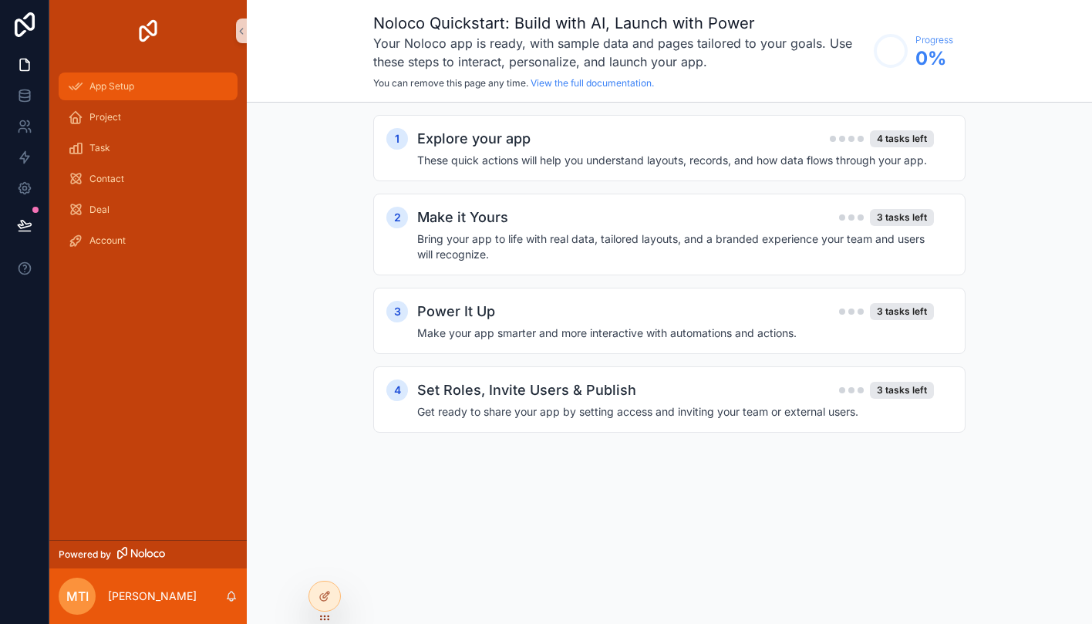
click at [128, 86] on span "App Setup" at bounding box center [111, 86] width 45 height 12
click at [492, 148] on h2 "Explore your app" at bounding box center [473, 139] width 113 height 22
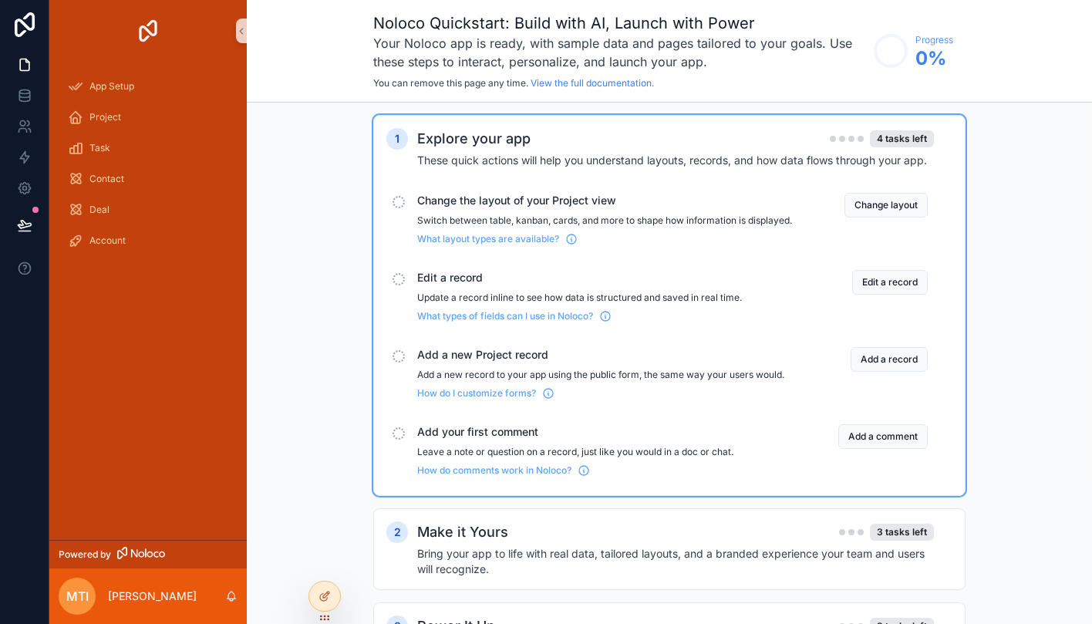
click at [617, 216] on p "Switch between table, kanban, cards, and more to shape how information is displ…" at bounding box center [604, 220] width 375 height 12
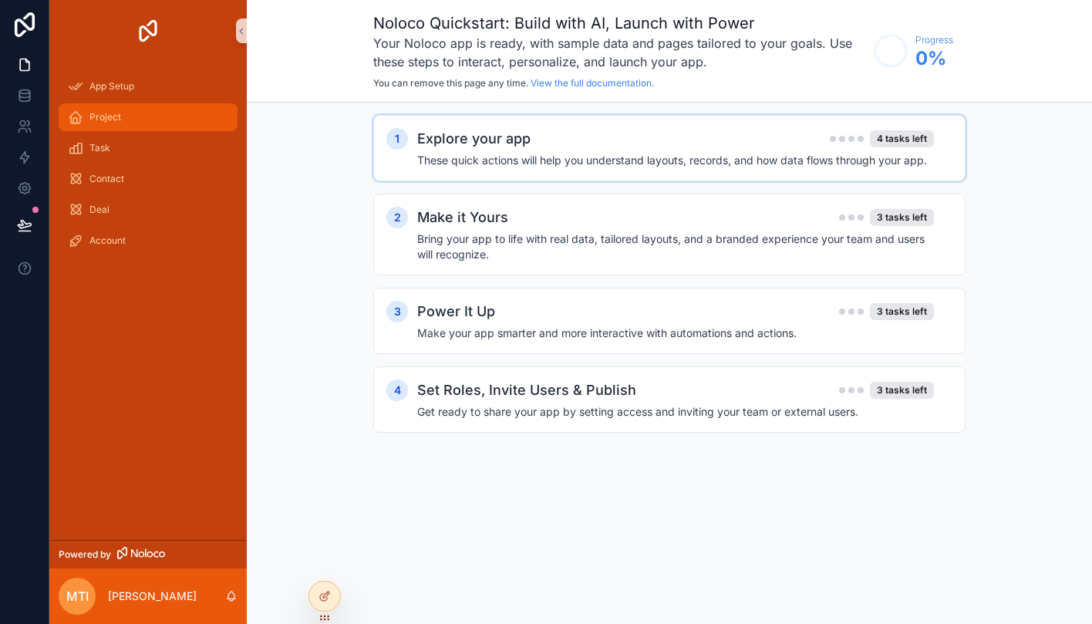
click at [105, 116] on span "Project" at bounding box center [105, 117] width 32 height 12
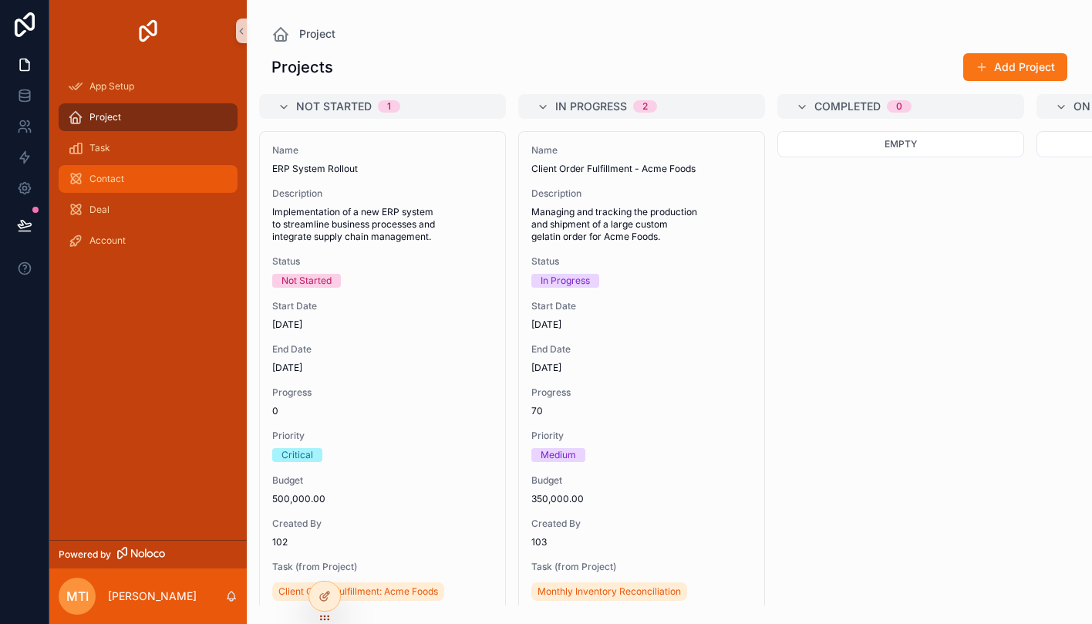
click at [158, 175] on div "Contact" at bounding box center [148, 179] width 160 height 25
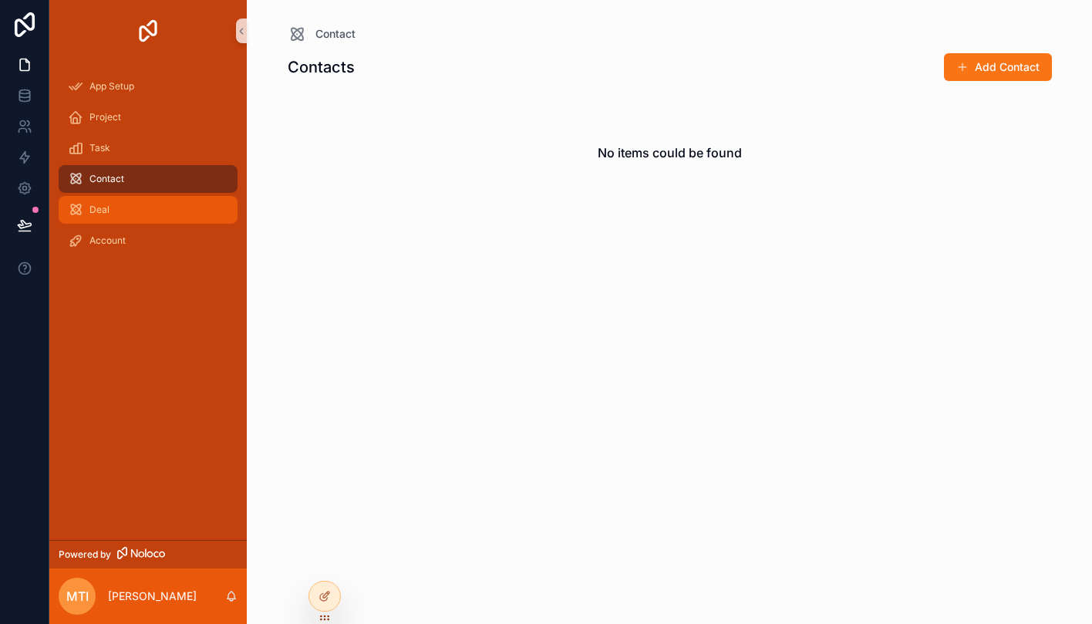
click at [146, 206] on div "Deal" at bounding box center [148, 209] width 160 height 25
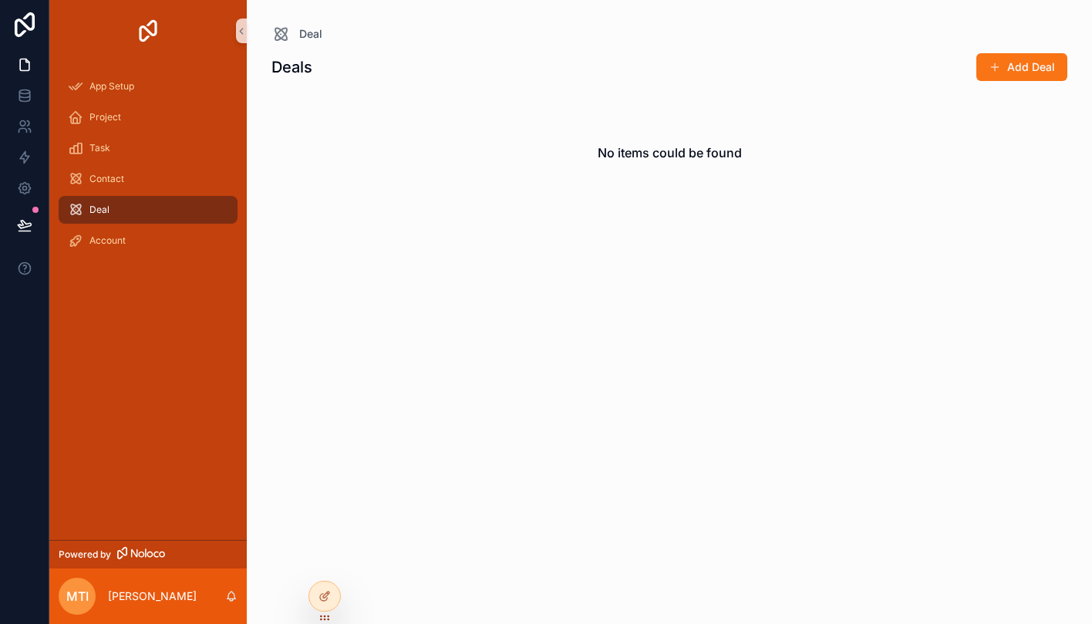
click at [972, 65] on div "Add Deal" at bounding box center [1010, 66] width 116 height 29
click at [995, 69] on span "scrollable content" at bounding box center [995, 67] width 12 height 12
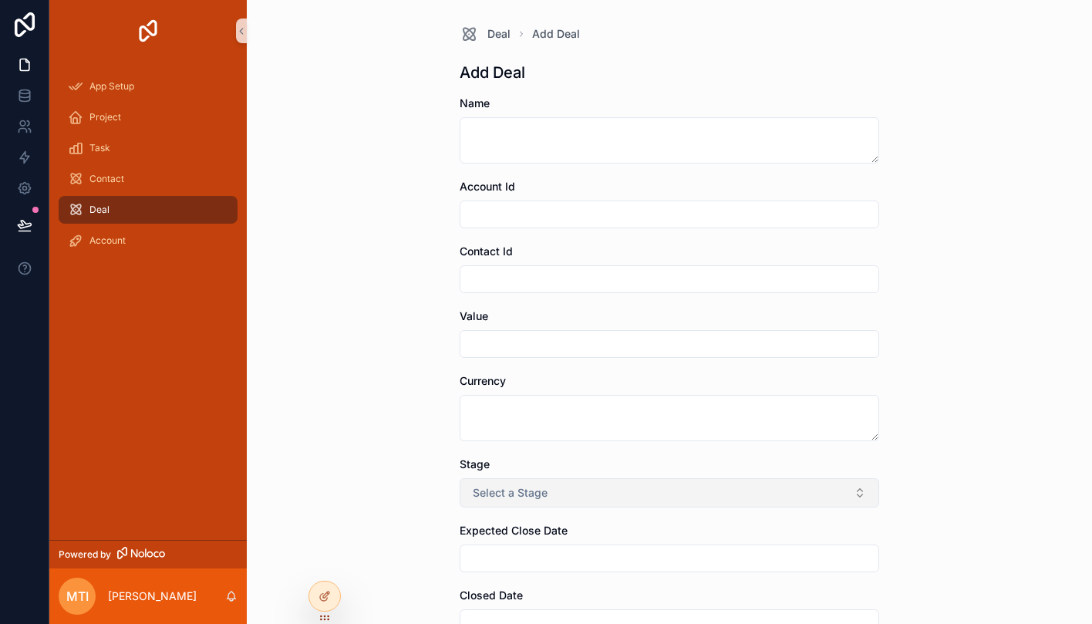
click at [544, 495] on span "Select a Stage" at bounding box center [510, 492] width 75 height 15
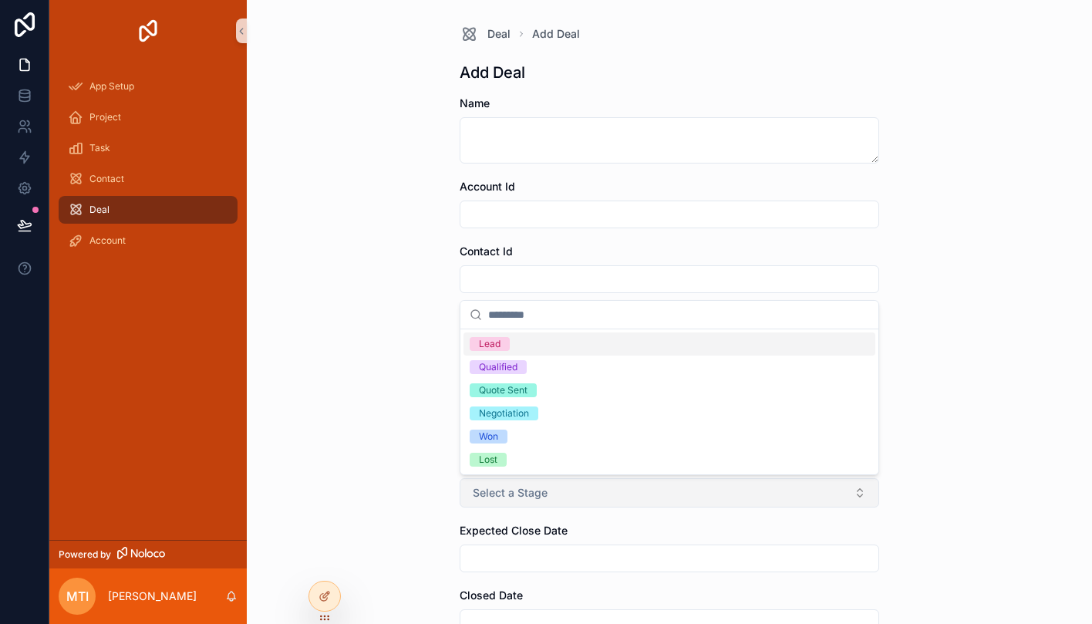
click at [520, 493] on span "Select a Stage" at bounding box center [510, 492] width 75 height 15
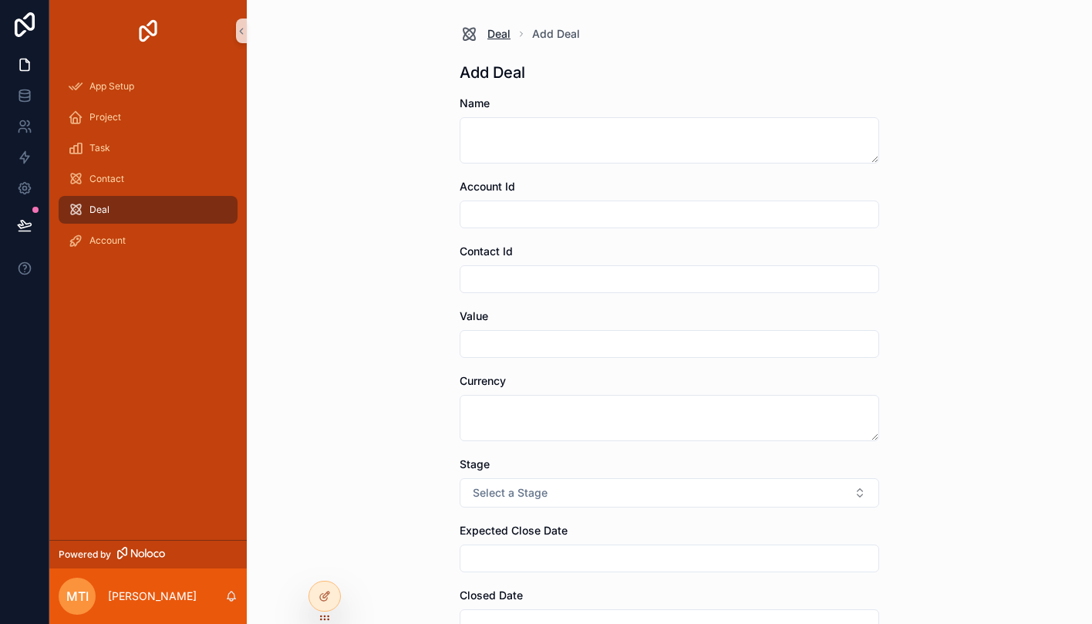
click at [485, 30] on link "Deal" at bounding box center [485, 34] width 51 height 19
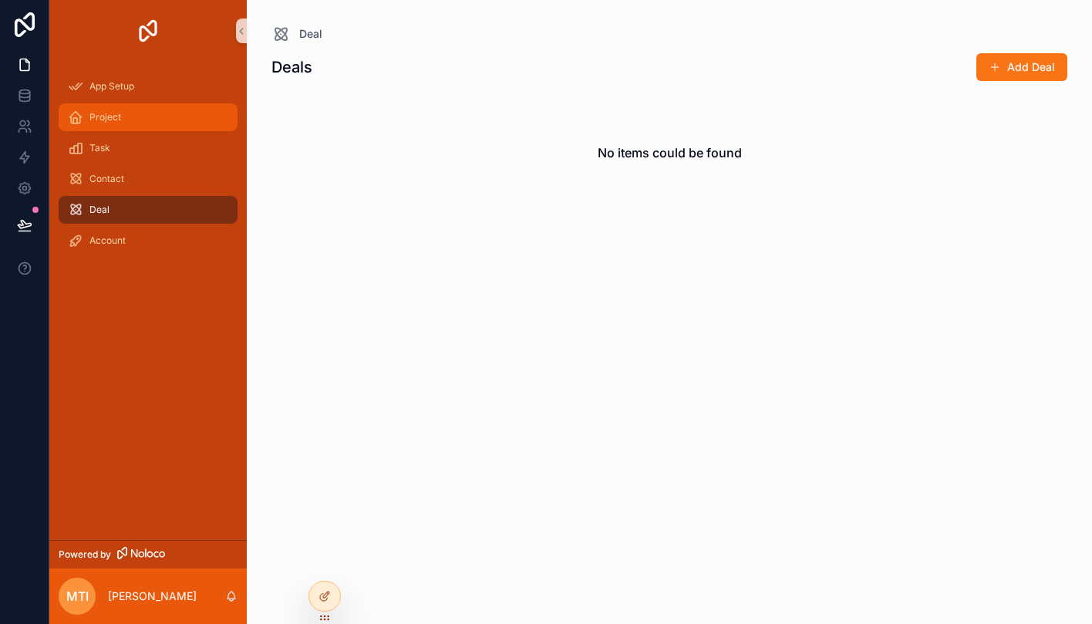
click at [114, 109] on div "Project" at bounding box center [148, 117] width 160 height 25
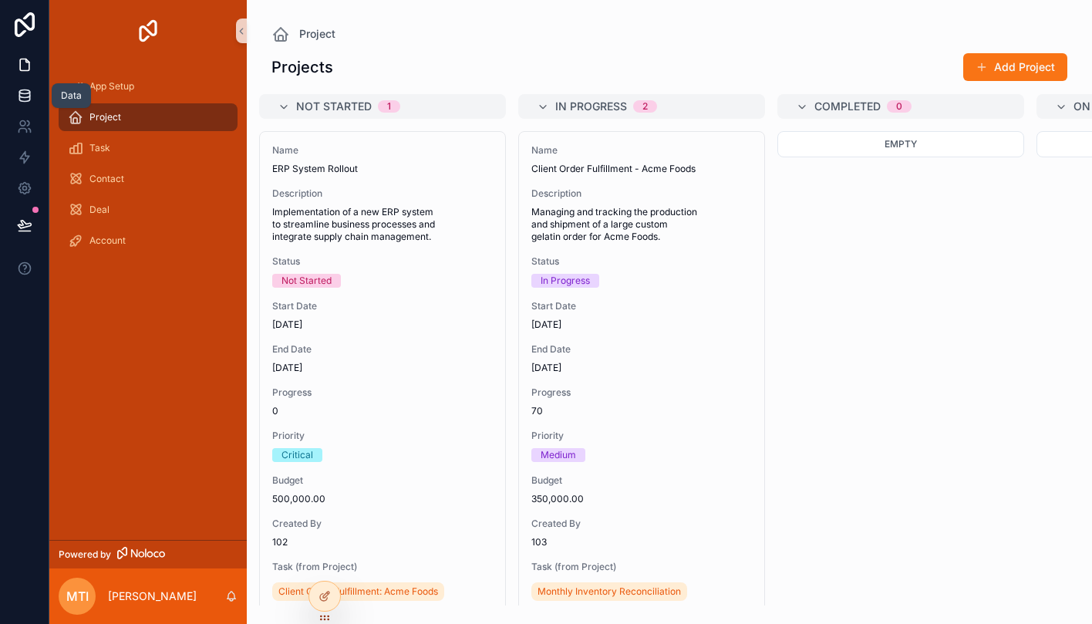
click at [25, 109] on link at bounding box center [24, 95] width 49 height 31
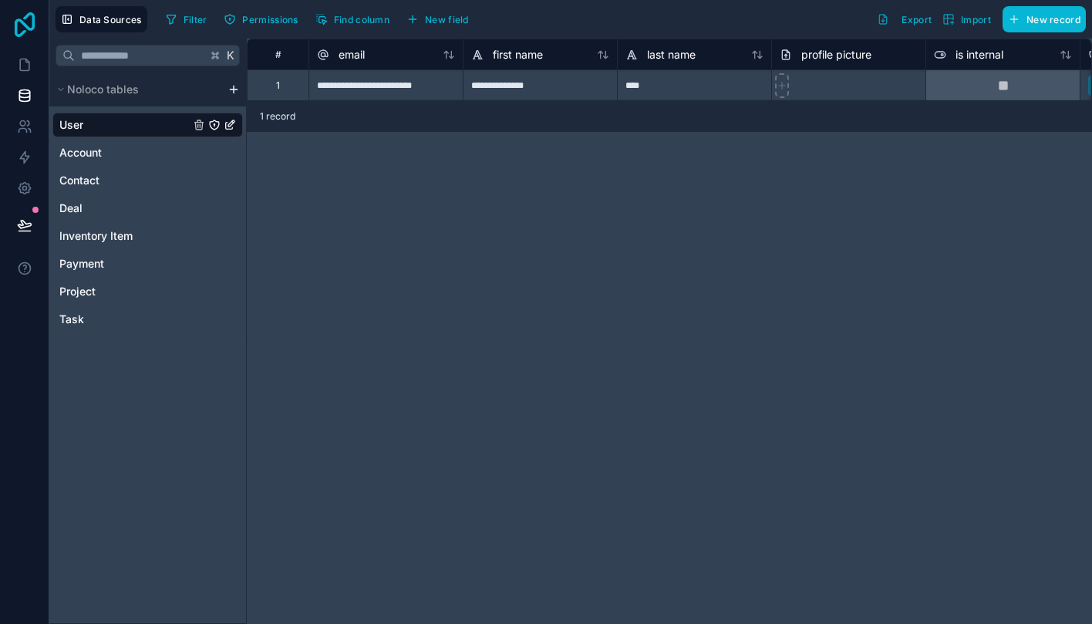
click at [27, 24] on icon at bounding box center [24, 24] width 31 height 25
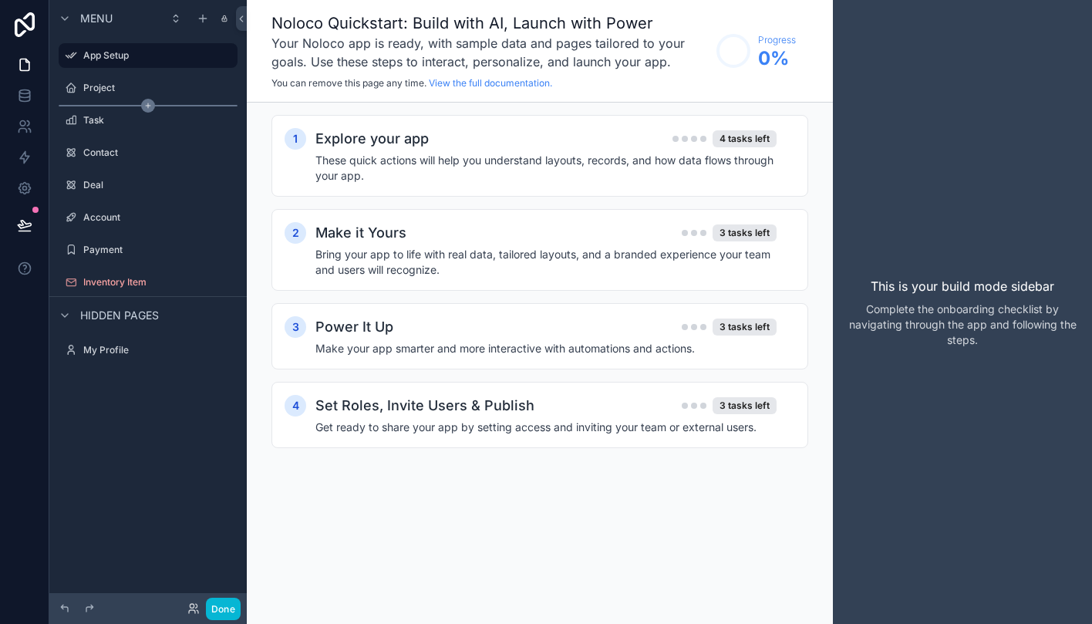
click at [141, 99] on icon "scrollable content" at bounding box center [148, 106] width 14 height 14
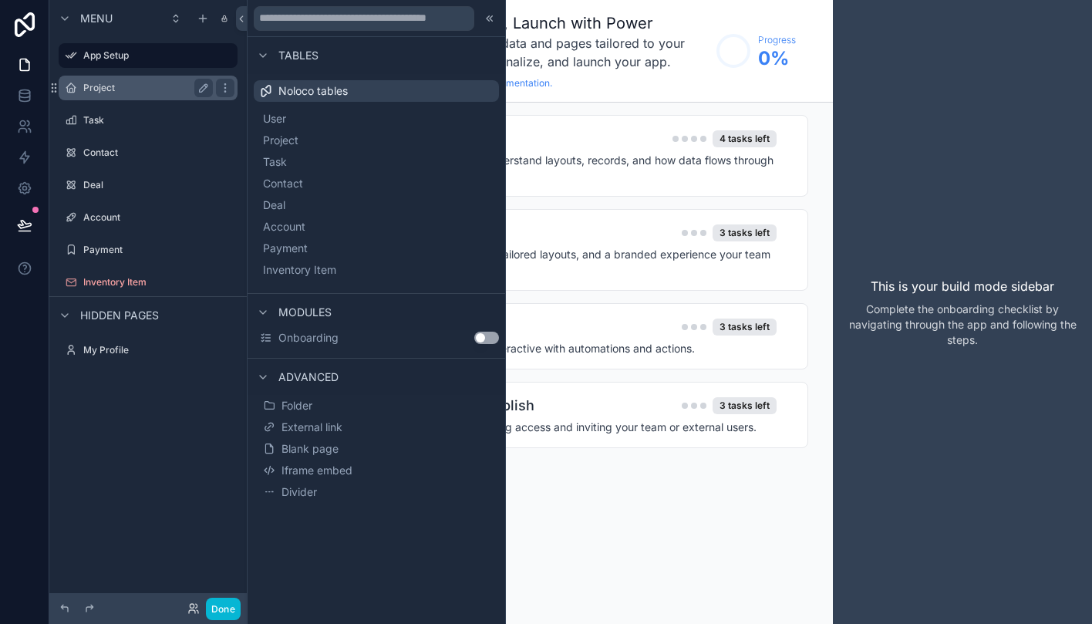
click at [158, 77] on div "Project" at bounding box center [148, 88] width 173 height 25
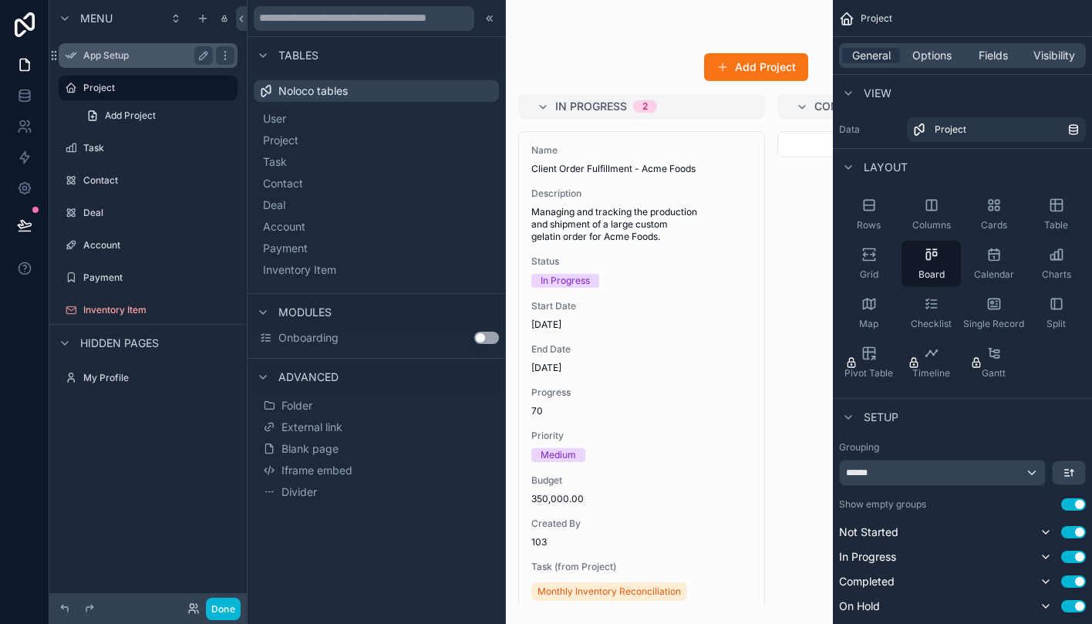
click at [155, 60] on label "App Setup" at bounding box center [144, 55] width 123 height 12
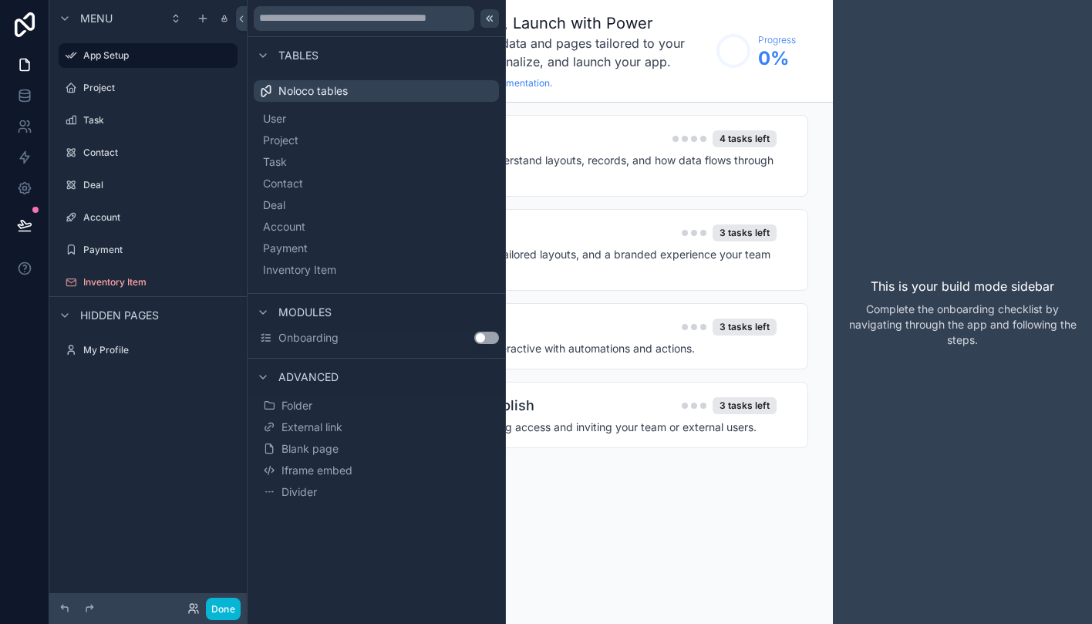
click at [490, 25] on div at bounding box center [489, 18] width 19 height 19
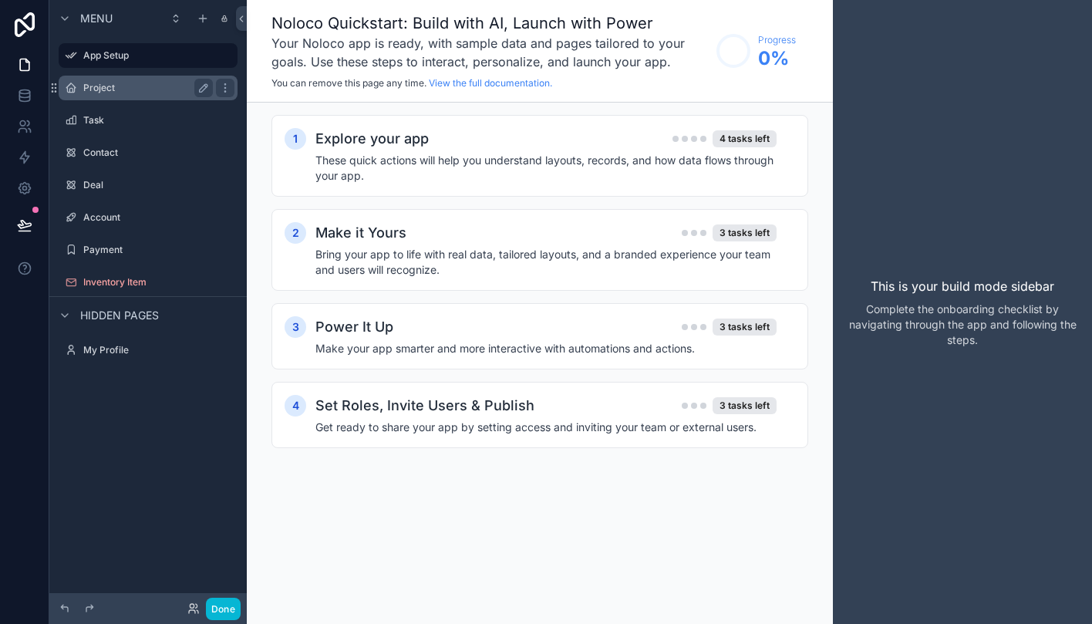
click at [139, 86] on label "Project" at bounding box center [144, 88] width 123 height 12
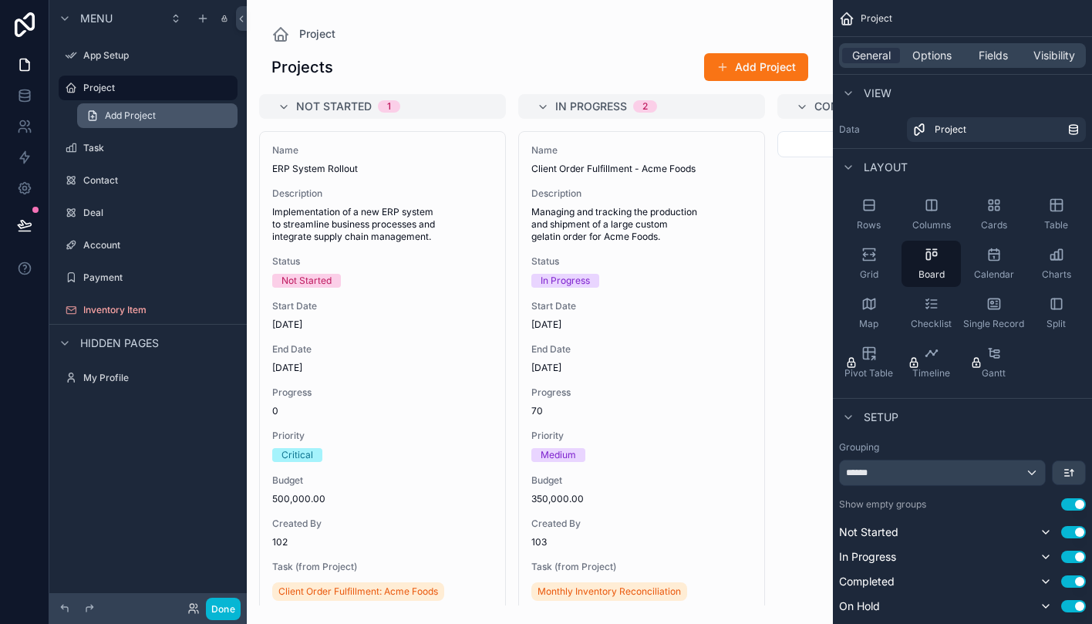
click at [138, 113] on span "Add Project" at bounding box center [130, 115] width 51 height 12
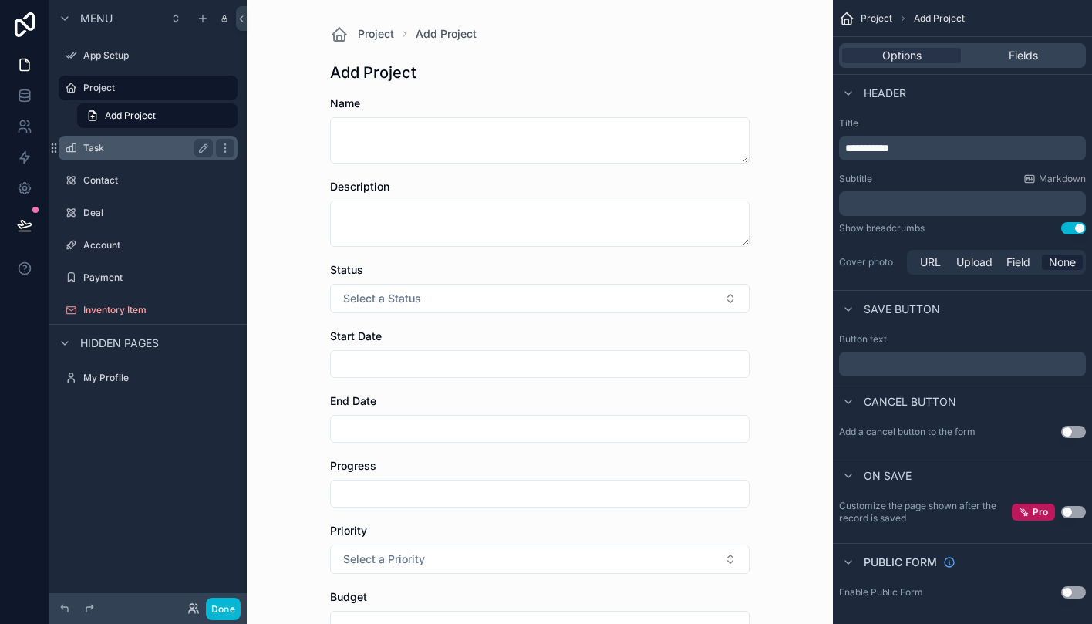
click at [133, 148] on label "Task" at bounding box center [144, 148] width 123 height 12
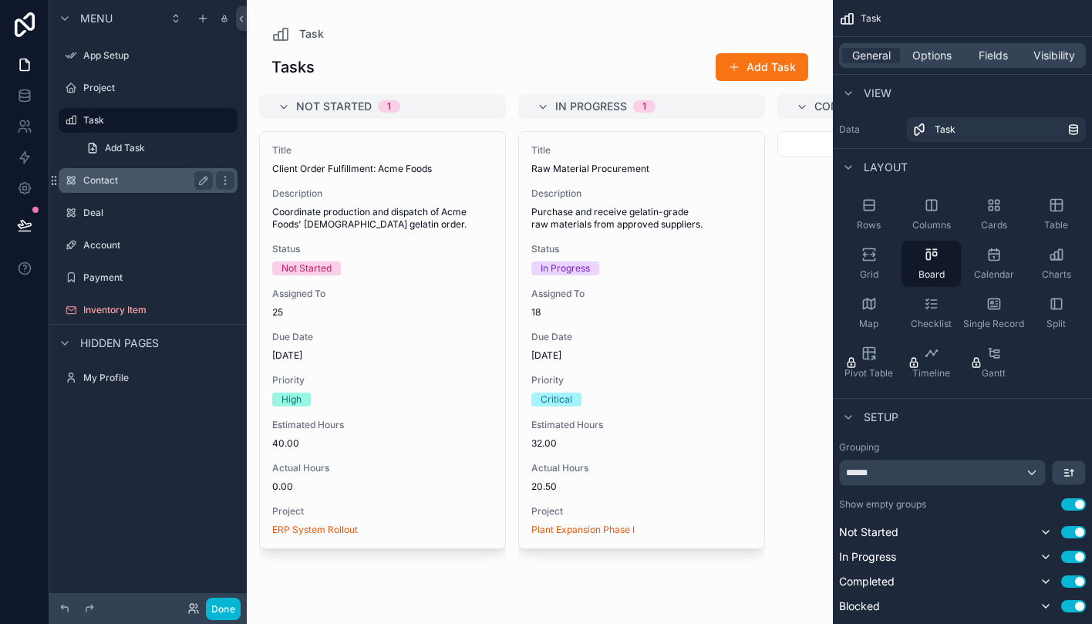
click at [131, 178] on label "Contact" at bounding box center [144, 180] width 123 height 12
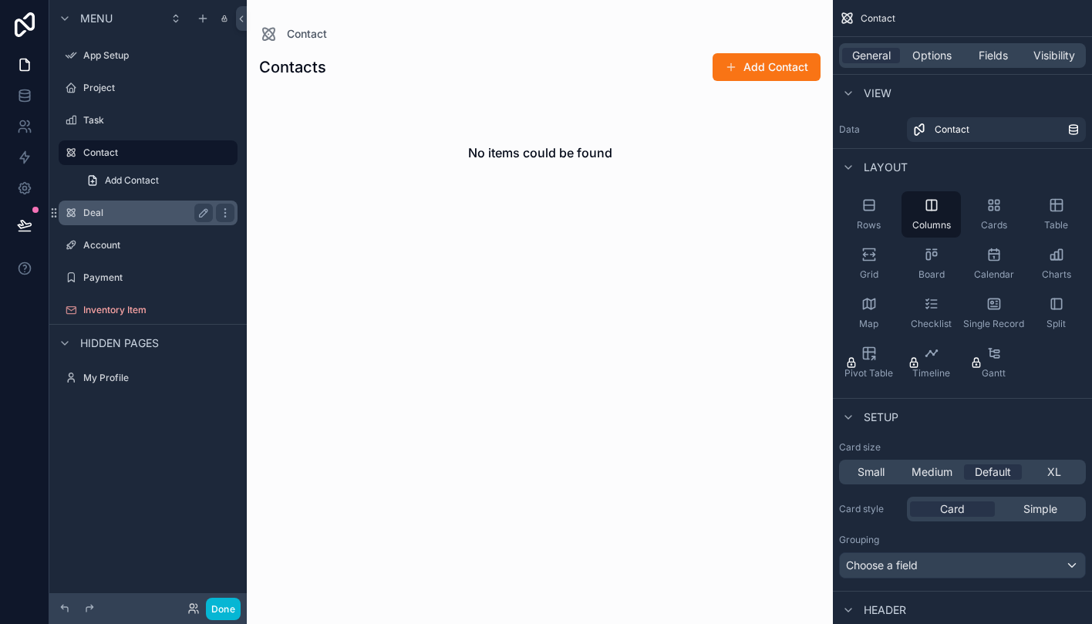
click at [131, 216] on label "Deal" at bounding box center [144, 213] width 123 height 12
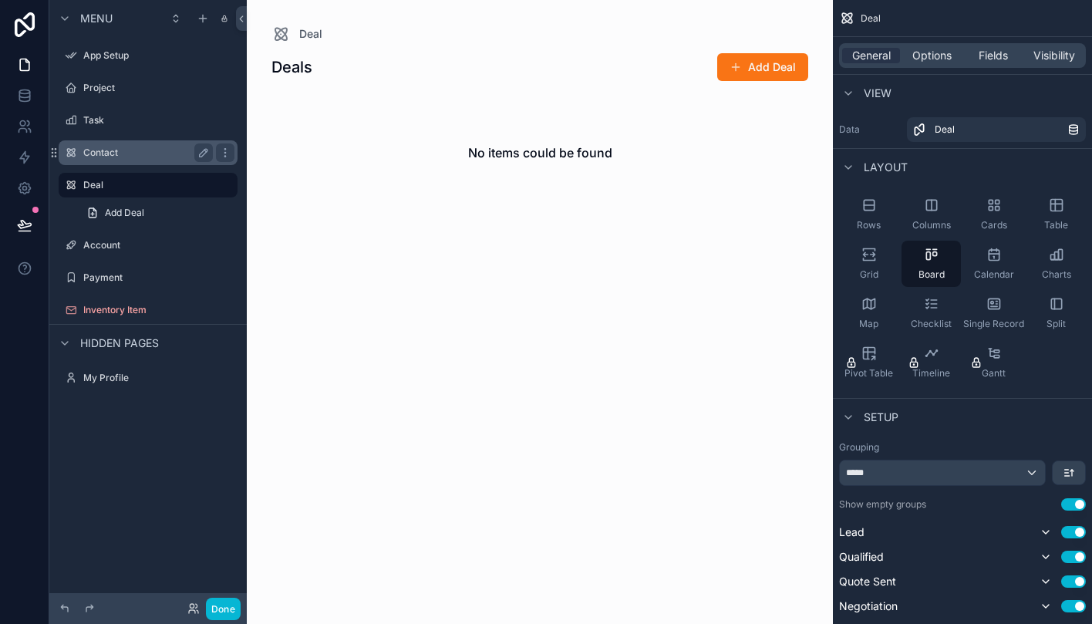
click at [133, 154] on label "Contact" at bounding box center [144, 153] width 123 height 12
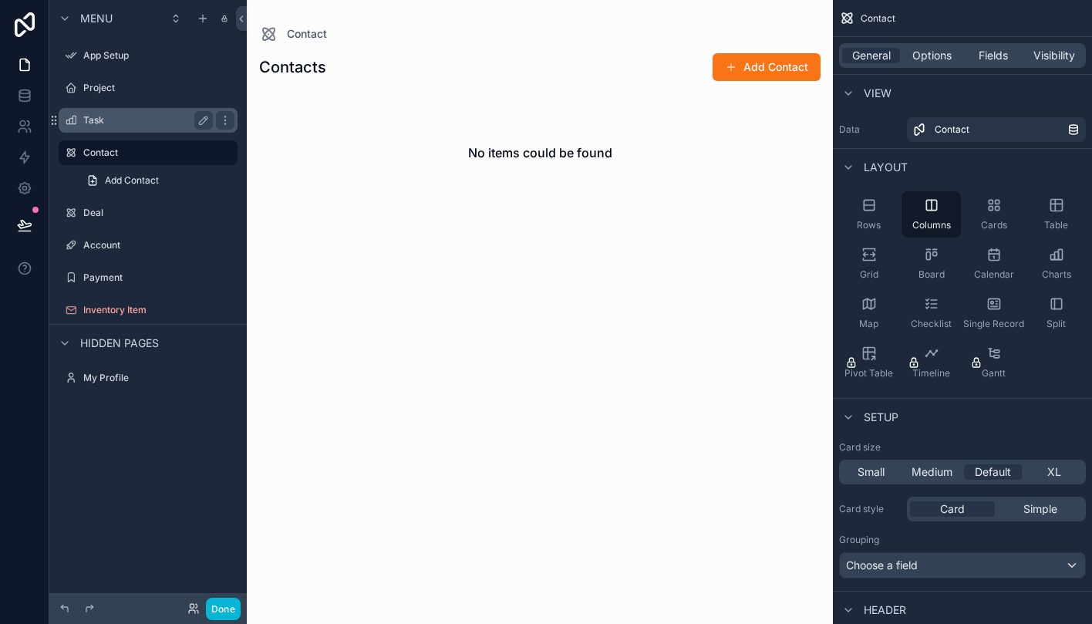
click at [129, 118] on label "Task" at bounding box center [144, 120] width 123 height 12
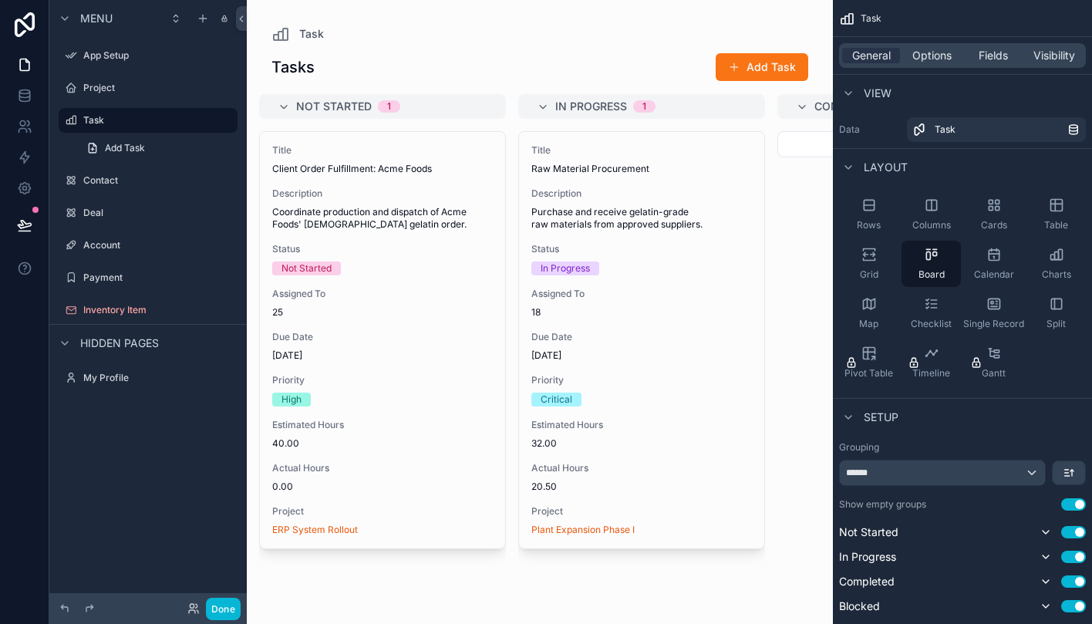
click at [761, 69] on div "scrollable content" at bounding box center [540, 312] width 586 height 624
click at [130, 269] on div "Payment" at bounding box center [148, 277] width 130 height 19
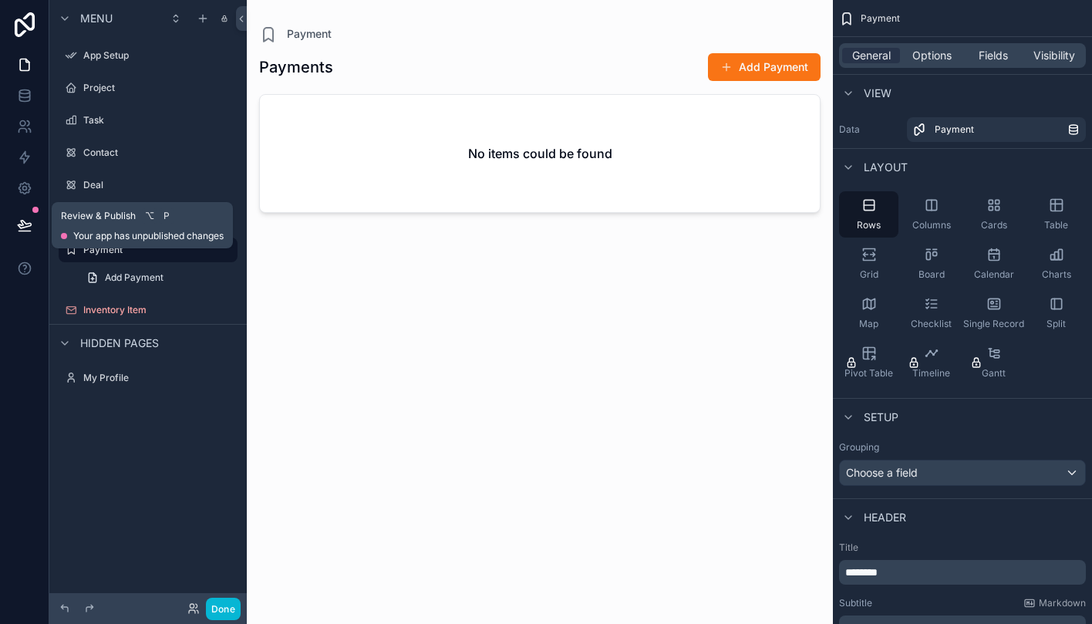
click at [24, 221] on icon at bounding box center [24, 225] width 13 height 8
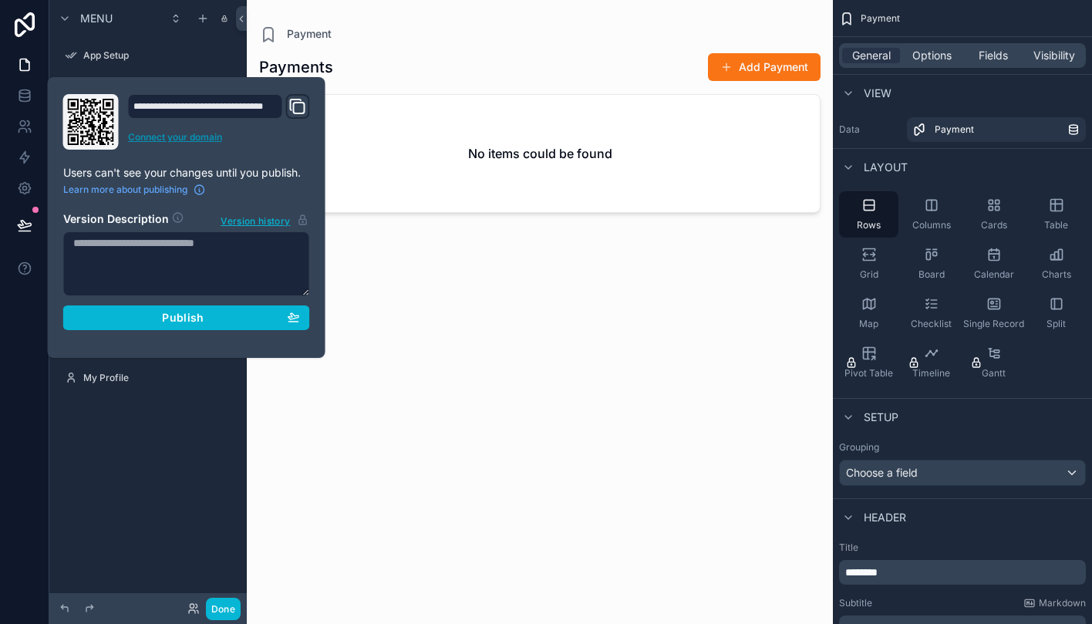
click at [205, 140] on link "Connect your domain" at bounding box center [219, 137] width 182 height 12
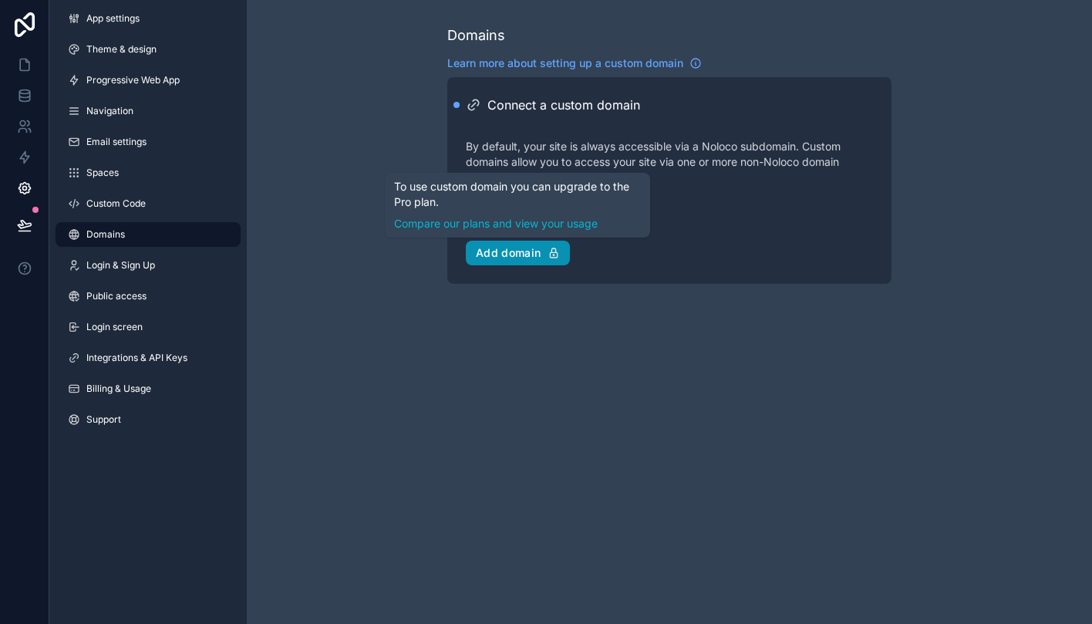
click at [498, 254] on div "Add domain" at bounding box center [518, 253] width 84 height 14
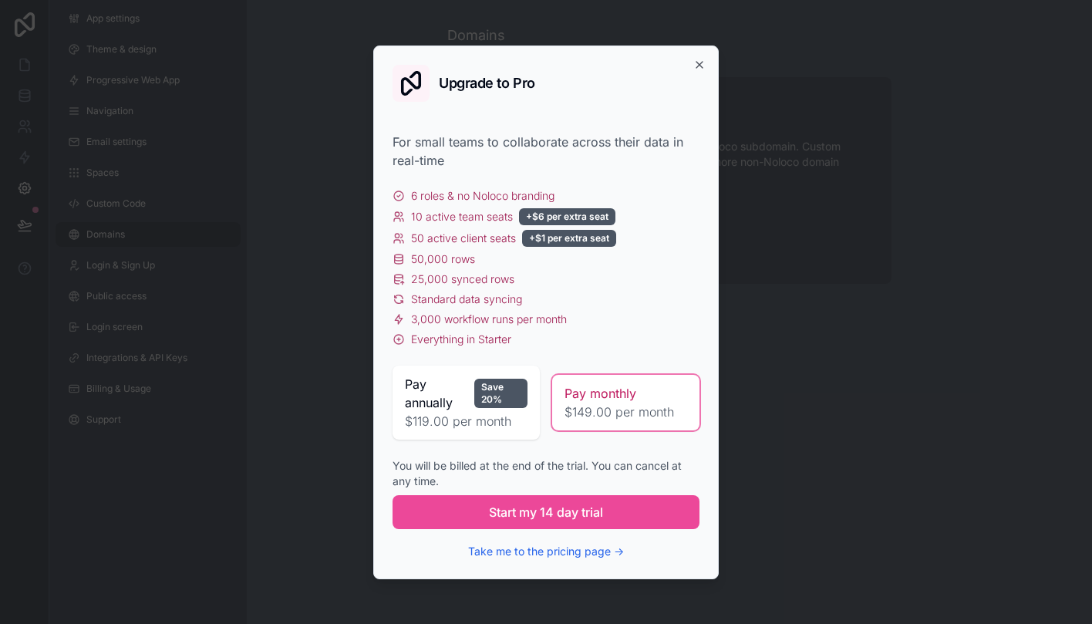
click at [699, 57] on div "Upgrade to Pro For small teams to collaborate across their data in real-time 6 …" at bounding box center [545, 312] width 345 height 534
click at [699, 61] on icon "button" at bounding box center [699, 65] width 12 height 12
